Goal: Task Accomplishment & Management: Manage account settings

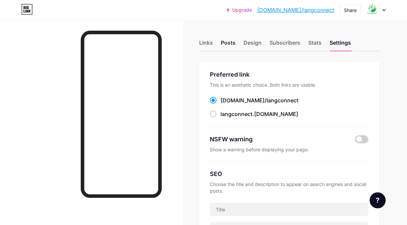
click at [235, 42] on div "Posts" at bounding box center [228, 45] width 15 height 12
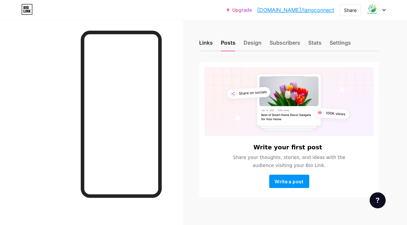
click at [213, 46] on div "Links" at bounding box center [206, 45] width 14 height 12
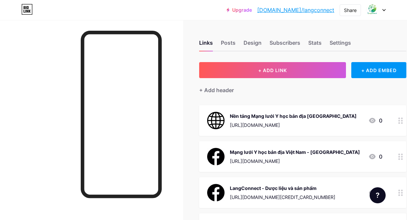
click at [256, 111] on div "Nền tảng Mạng lưới Y học bản địa [GEOGRAPHIC_DATA] [URL][DOMAIN_NAME] 0" at bounding box center [302, 120] width 207 height 31
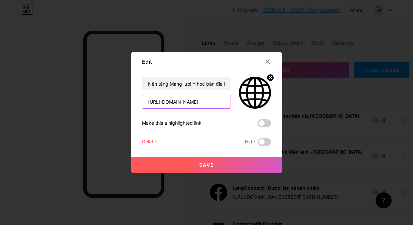
click at [210, 107] on input "[URL][DOMAIN_NAME]" at bounding box center [186, 101] width 88 height 13
paste input "langconnectvn"
type input "[URL][DOMAIN_NAME]"
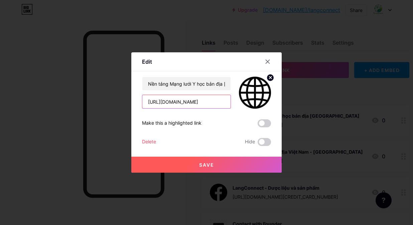
click at [183, 102] on input "[URL][DOMAIN_NAME]" at bounding box center [186, 101] width 88 height 13
click at [218, 165] on button "Save" at bounding box center [206, 165] width 150 height 16
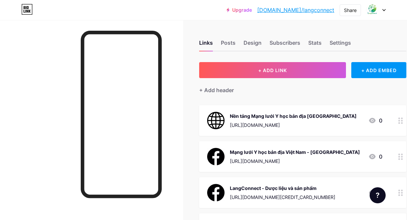
click at [218, 165] on img at bounding box center [215, 156] width 17 height 17
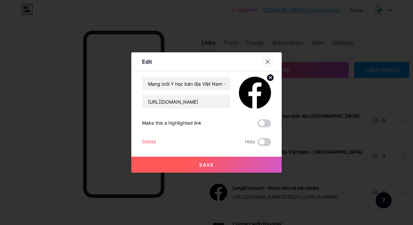
click at [264, 60] on div at bounding box center [267, 62] width 12 height 12
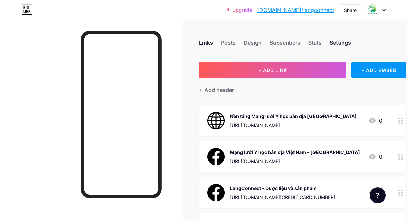
click at [337, 43] on div "Settings" at bounding box center [340, 45] width 21 height 12
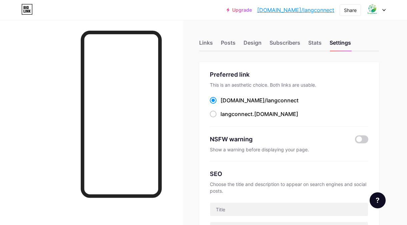
click at [216, 41] on div "Links Posts Design Subscribers Stats Settings" at bounding box center [289, 39] width 180 height 23
click at [209, 44] on div "Links" at bounding box center [206, 45] width 14 height 12
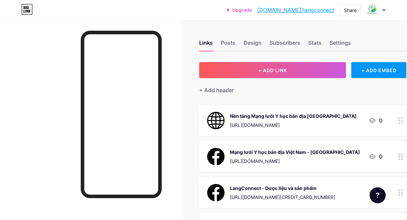
click at [178, 76] on div at bounding box center [91, 130] width 183 height 220
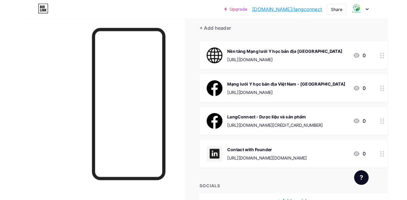
scroll to position [60, 0]
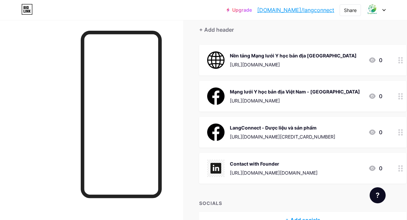
click at [60, 58] on div at bounding box center [91, 130] width 183 height 220
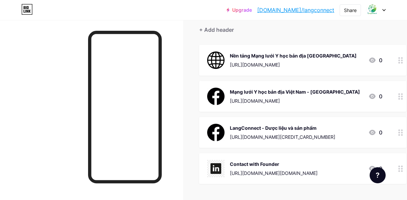
click at [52, 57] on div at bounding box center [91, 120] width 183 height 200
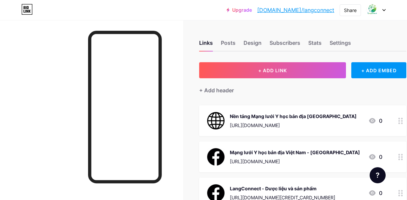
click at [312, 9] on link "[DOMAIN_NAME]/langconnect" at bounding box center [295, 10] width 77 height 8
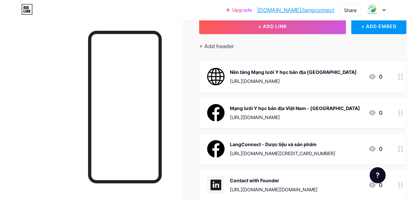
scroll to position [66, 0]
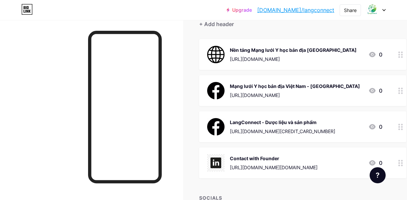
click at [180, 103] on div at bounding box center [91, 120] width 183 height 200
click at [214, 160] on img at bounding box center [215, 162] width 17 height 17
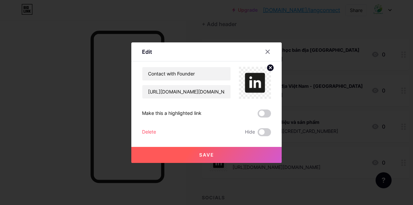
click at [272, 68] on circle at bounding box center [269, 67] width 7 height 7
click at [260, 83] on rect at bounding box center [258, 82] width 5 height 3
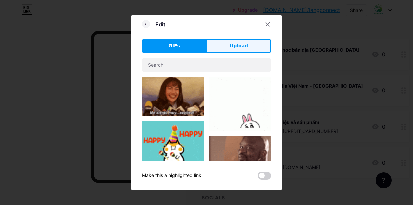
click at [238, 47] on span "Upload" at bounding box center [238, 45] width 18 height 7
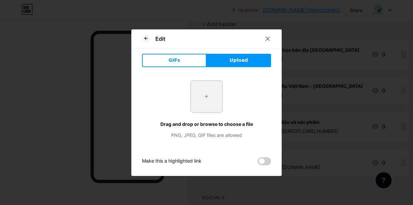
click at [204, 108] on input "file" at bounding box center [206, 96] width 31 height 31
type input "C:\fakepath\linkedin-black-icon-logo-png_seeklogo-387472.png"
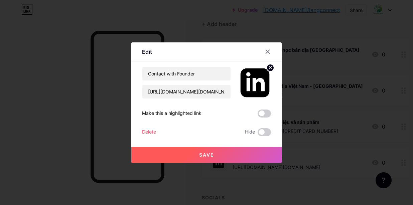
click at [214, 154] on span "Save" at bounding box center [206, 155] width 15 height 6
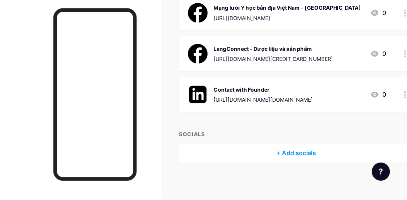
scroll to position [122, 0]
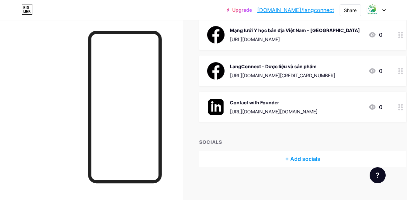
click at [222, 105] on img at bounding box center [215, 106] width 17 height 17
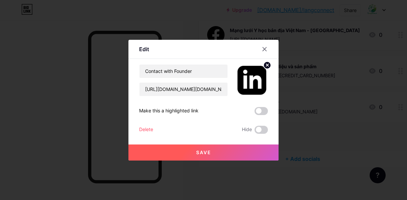
scroll to position [117, 0]
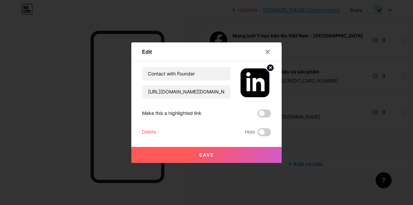
click at [269, 69] on icon at bounding box center [270, 67] width 2 height 2
click at [251, 81] on rect at bounding box center [253, 78] width 11 height 11
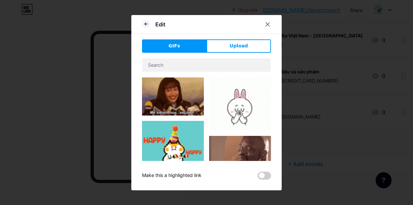
click at [233, 38] on div "Edit GIFs Upload Content YouTube Play YouTube video without leaving your page. …" at bounding box center [206, 102] width 150 height 175
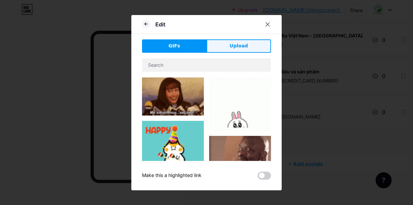
click at [231, 50] on button "Upload" at bounding box center [238, 45] width 64 height 13
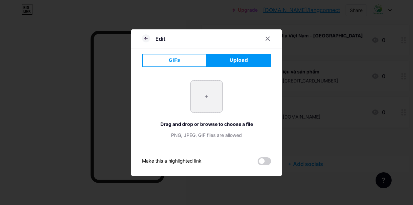
click at [203, 98] on input "file" at bounding box center [206, 96] width 31 height 31
type input "C:\fakepath\3692530.png"
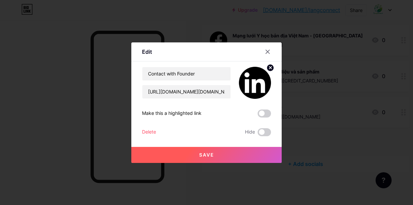
click at [217, 154] on button "Save" at bounding box center [206, 155] width 150 height 16
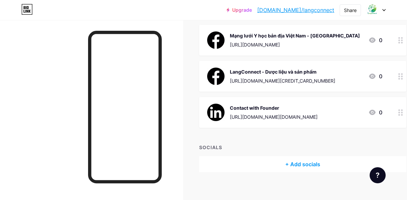
click at [62, 105] on div at bounding box center [91, 120] width 183 height 200
